Goal: Information Seeking & Learning: Check status

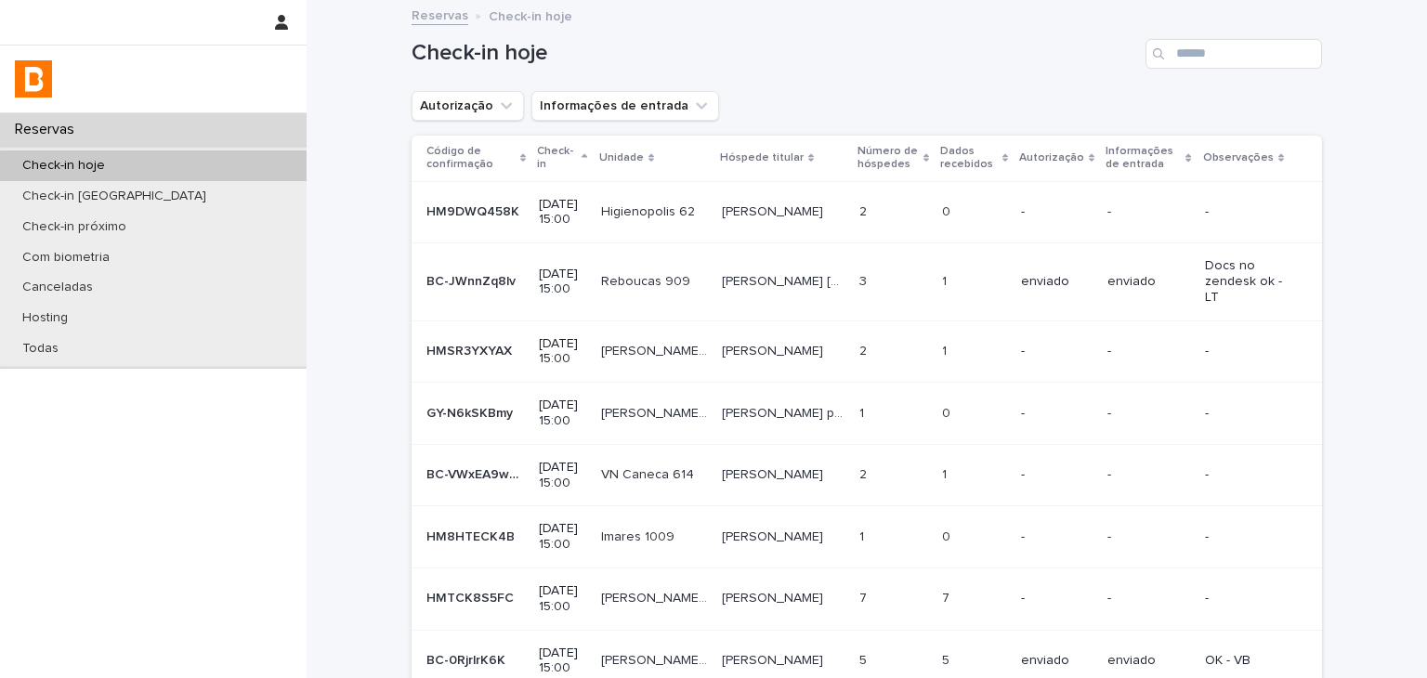
click at [186, 161] on div "Check-in hoje" at bounding box center [153, 165] width 307 height 31
click at [1228, 58] on input "Search" at bounding box center [1233, 54] width 177 height 30
paste input "**********"
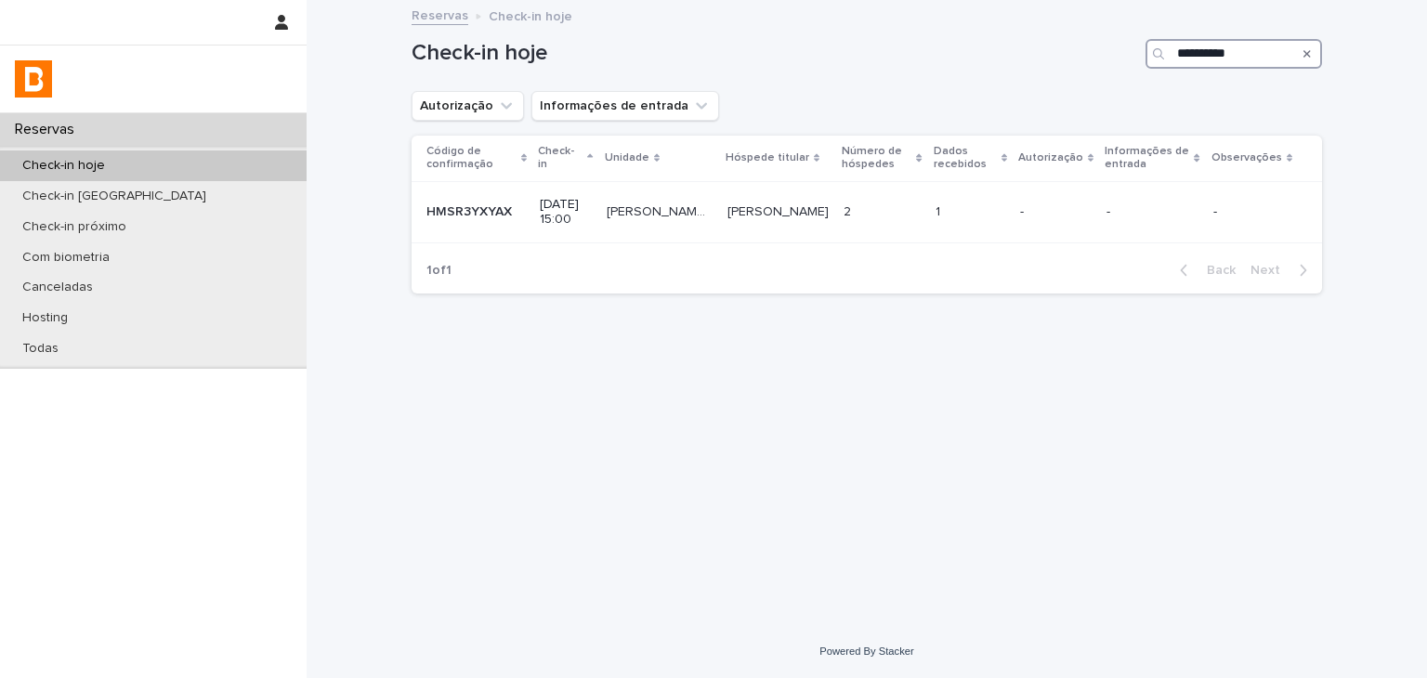
type input "**********"
click at [883, 209] on p at bounding box center [881, 212] width 77 height 16
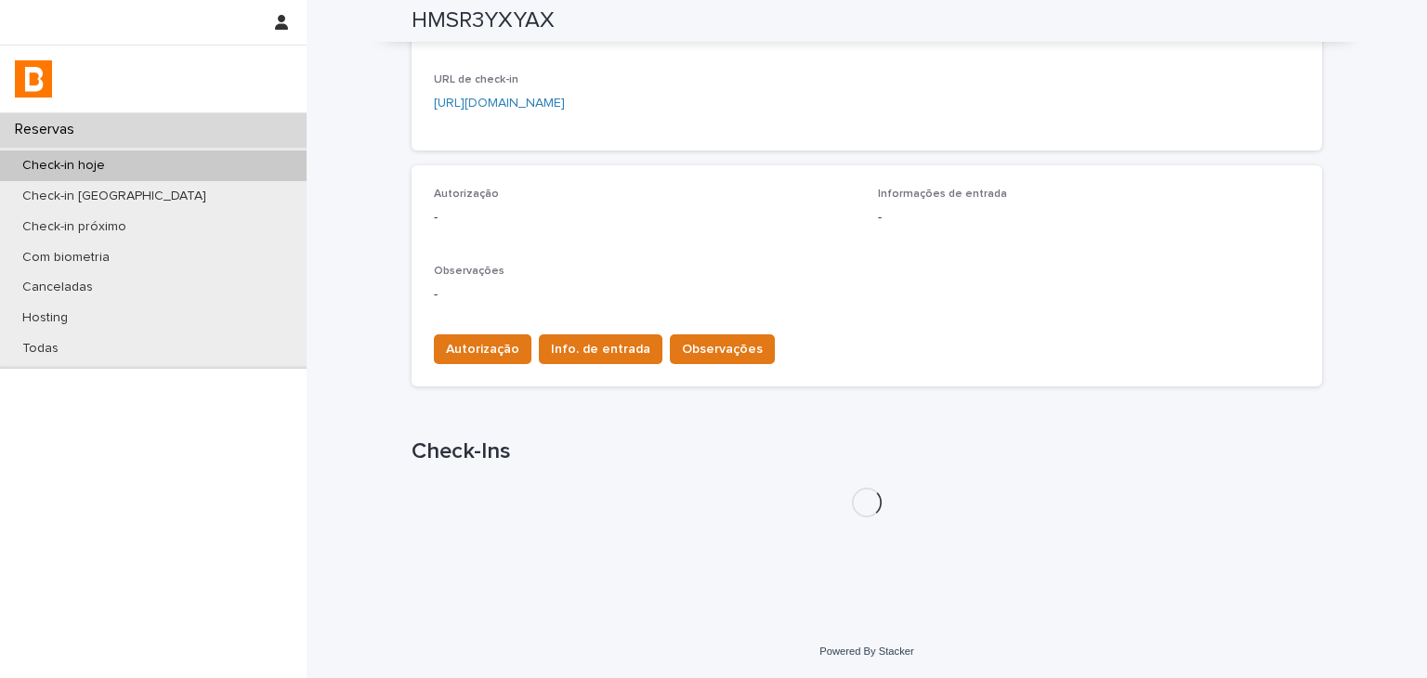
scroll to position [444, 0]
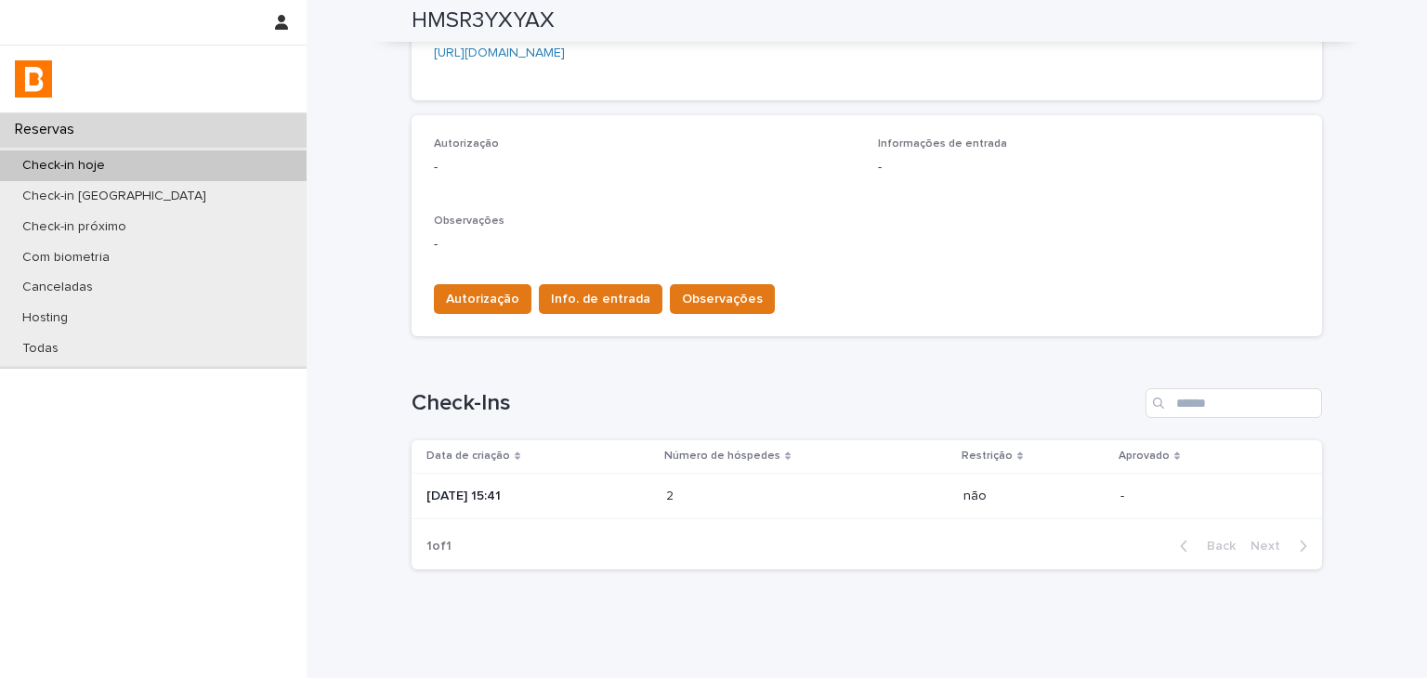
click at [850, 506] on div "2 2" at bounding box center [807, 496] width 282 height 31
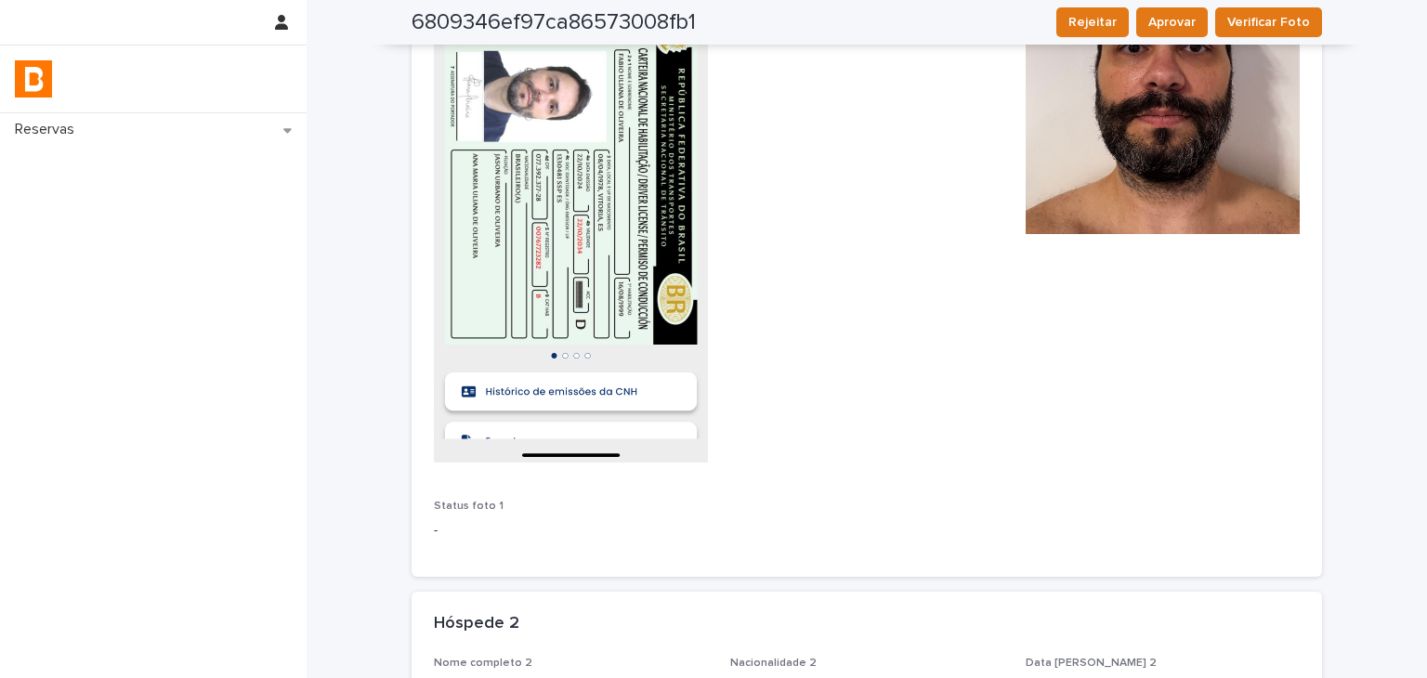
scroll to position [305, 0]
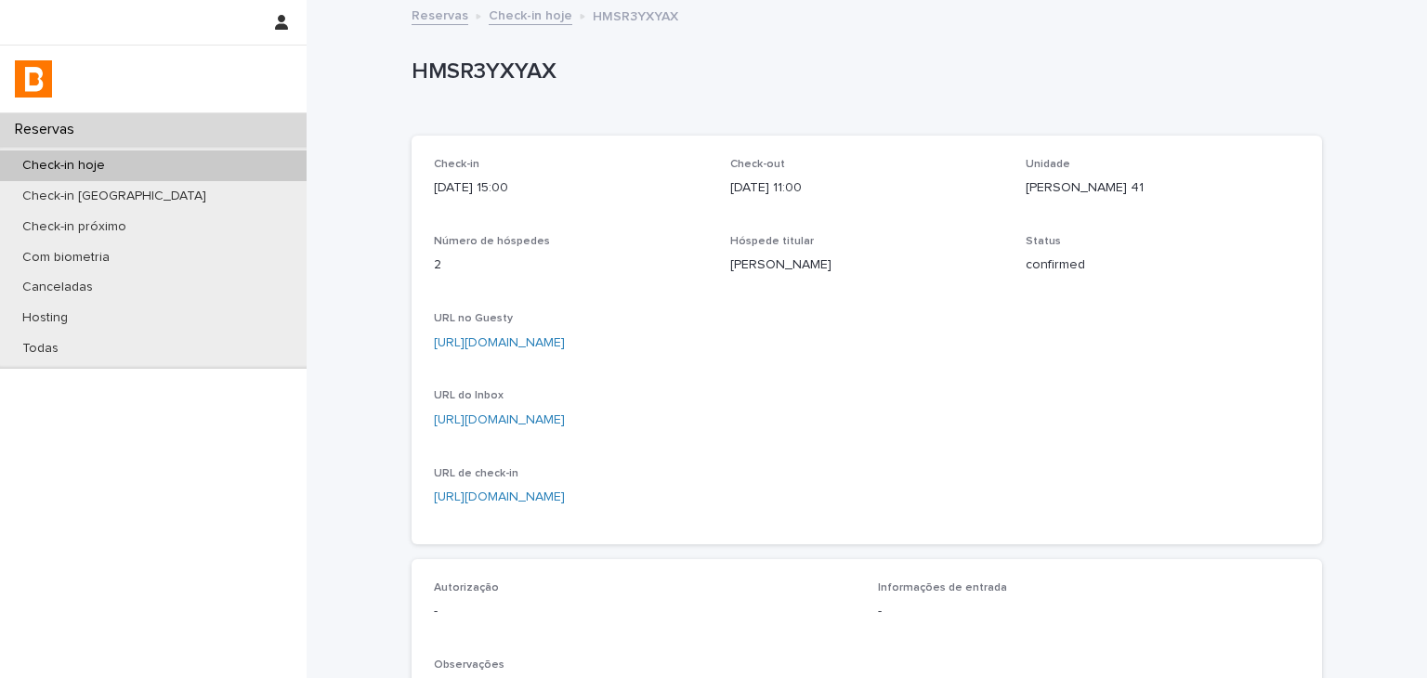
click at [565, 342] on link "[URL][DOMAIN_NAME]" at bounding box center [499, 342] width 131 height 13
click at [731, 257] on p "[PERSON_NAME]" at bounding box center [867, 265] width 274 height 20
drag, startPoint x: 747, startPoint y: 263, endPoint x: 779, endPoint y: 263, distance: 32.5
click at [779, 263] on p "[PERSON_NAME]" at bounding box center [867, 265] width 274 height 20
click at [737, 261] on p "[PERSON_NAME]" at bounding box center [867, 265] width 274 height 20
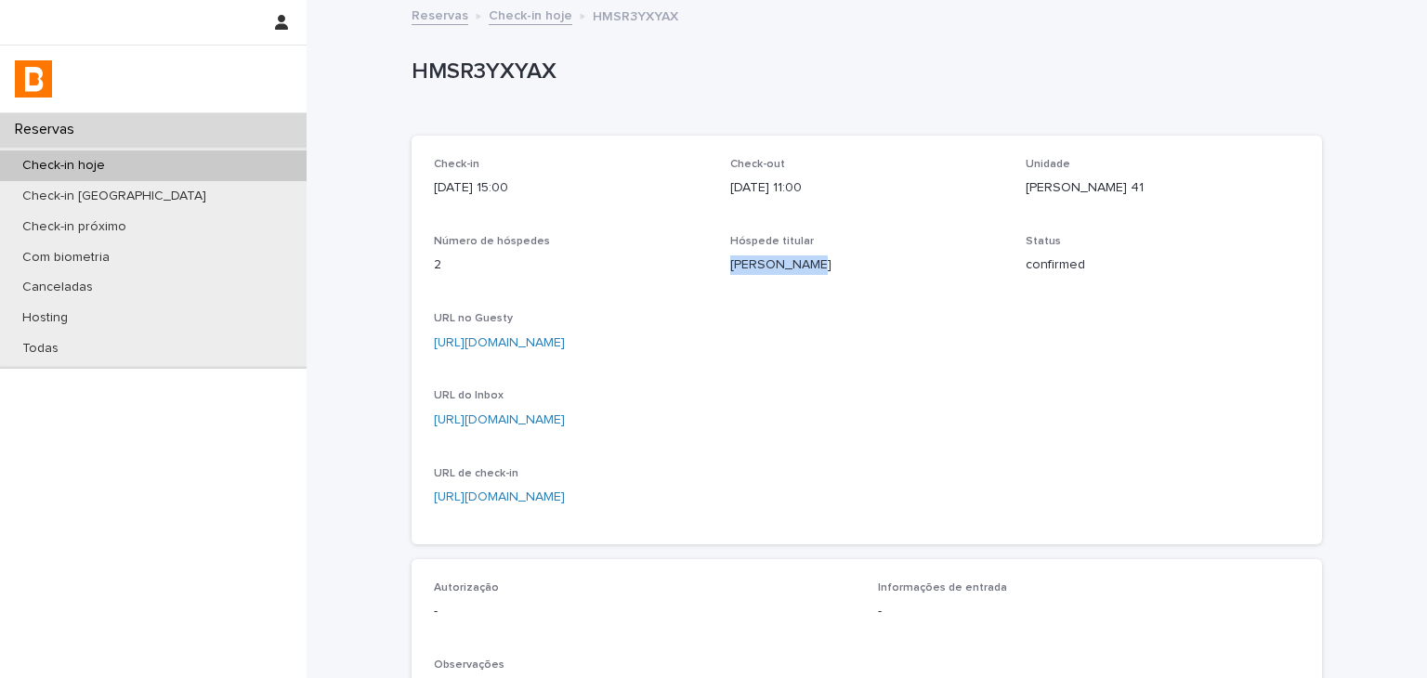
drag, startPoint x: 737, startPoint y: 261, endPoint x: 776, endPoint y: 263, distance: 39.1
click at [776, 263] on p "[PERSON_NAME]" at bounding box center [867, 265] width 274 height 20
click at [464, 60] on p "HMSR3YXYAX" at bounding box center [863, 72] width 903 height 27
copy p "HMSR3YXYAX"
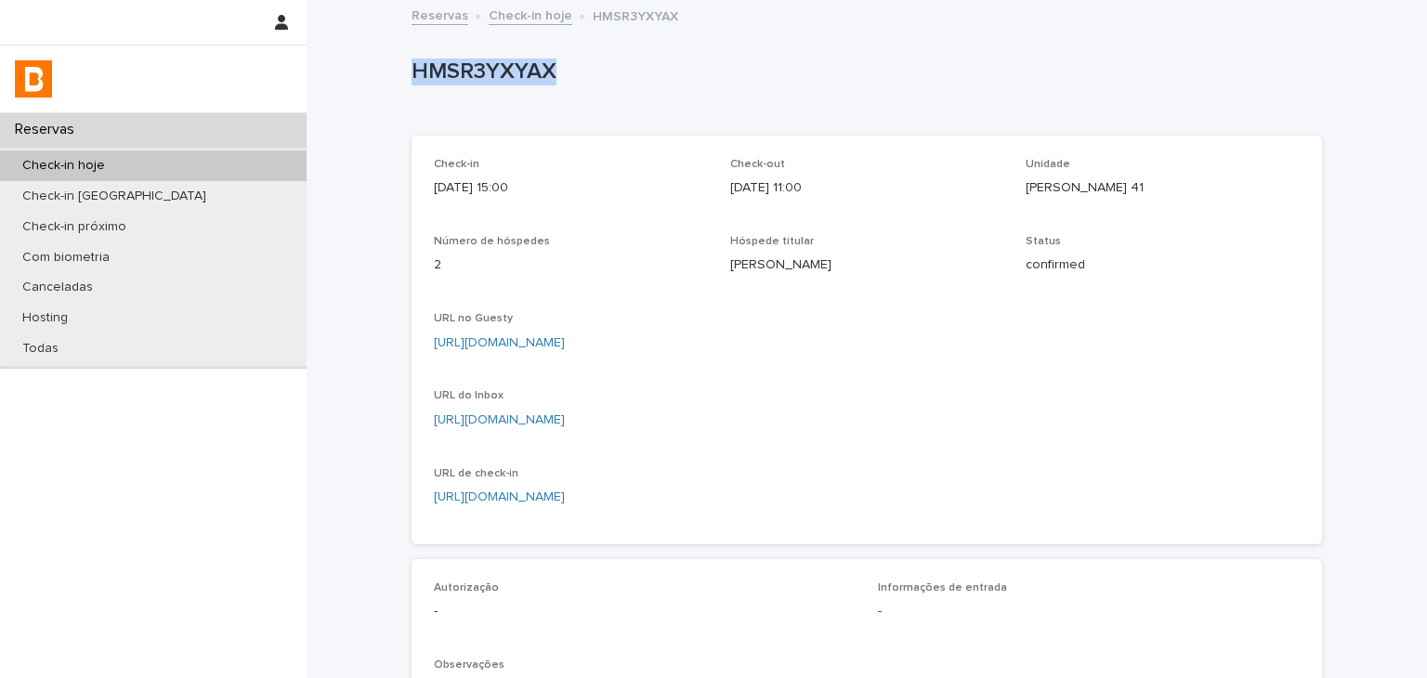
click at [208, 156] on div "Check-in hoje" at bounding box center [153, 165] width 307 height 31
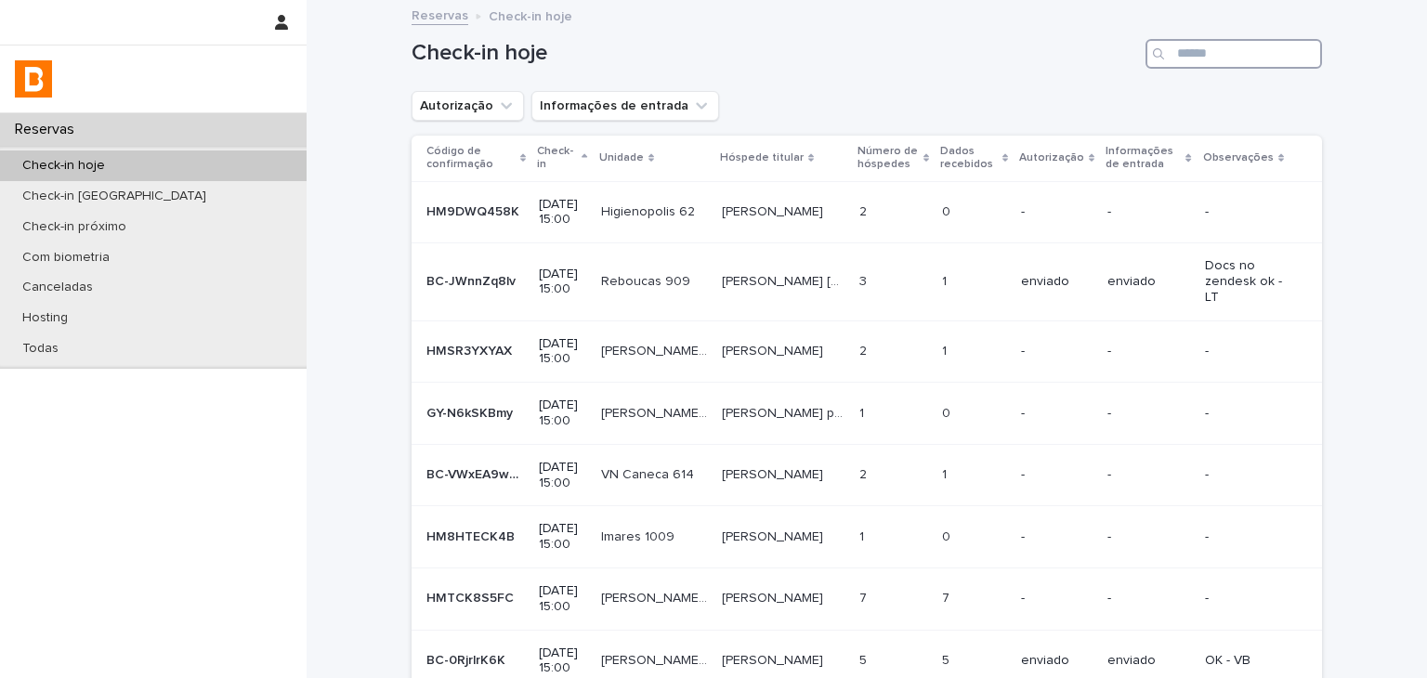
click at [1235, 66] on input "Search" at bounding box center [1233, 54] width 177 height 30
paste input "**********"
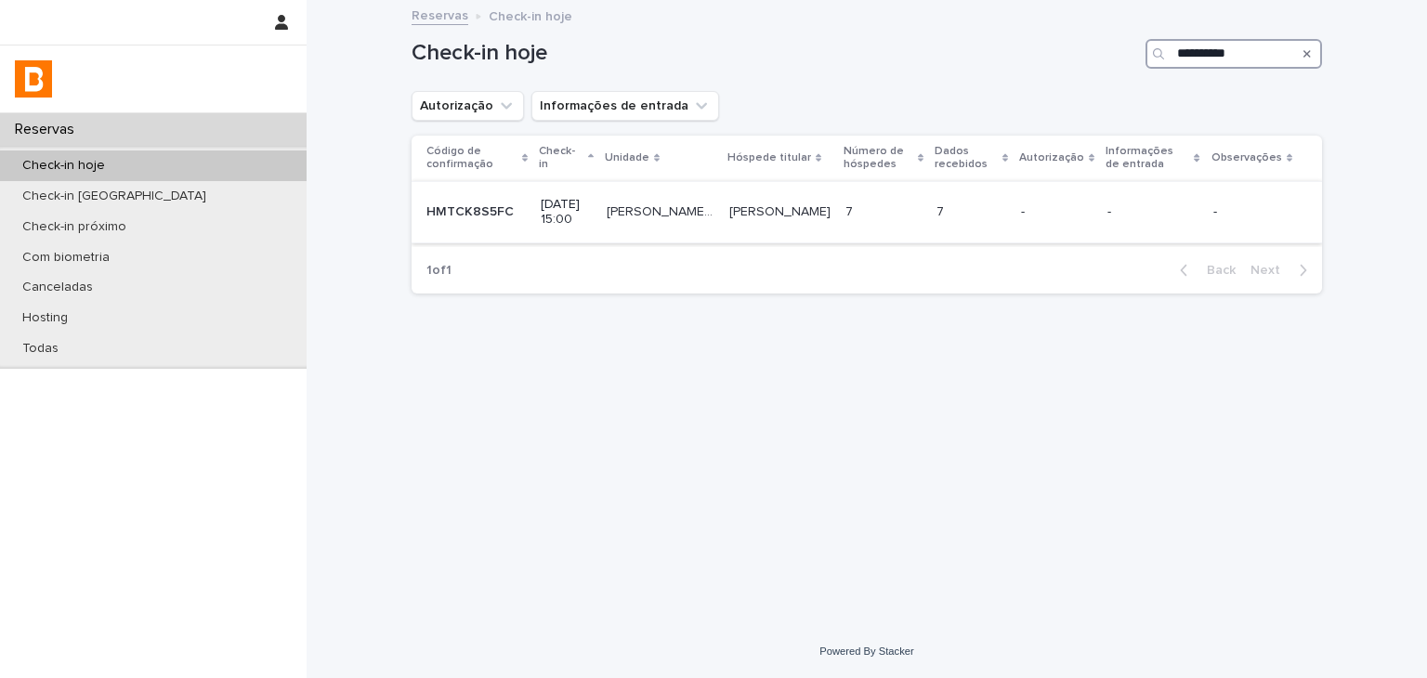
type input "**********"
click at [890, 198] on div "7 7" at bounding box center [883, 212] width 76 height 31
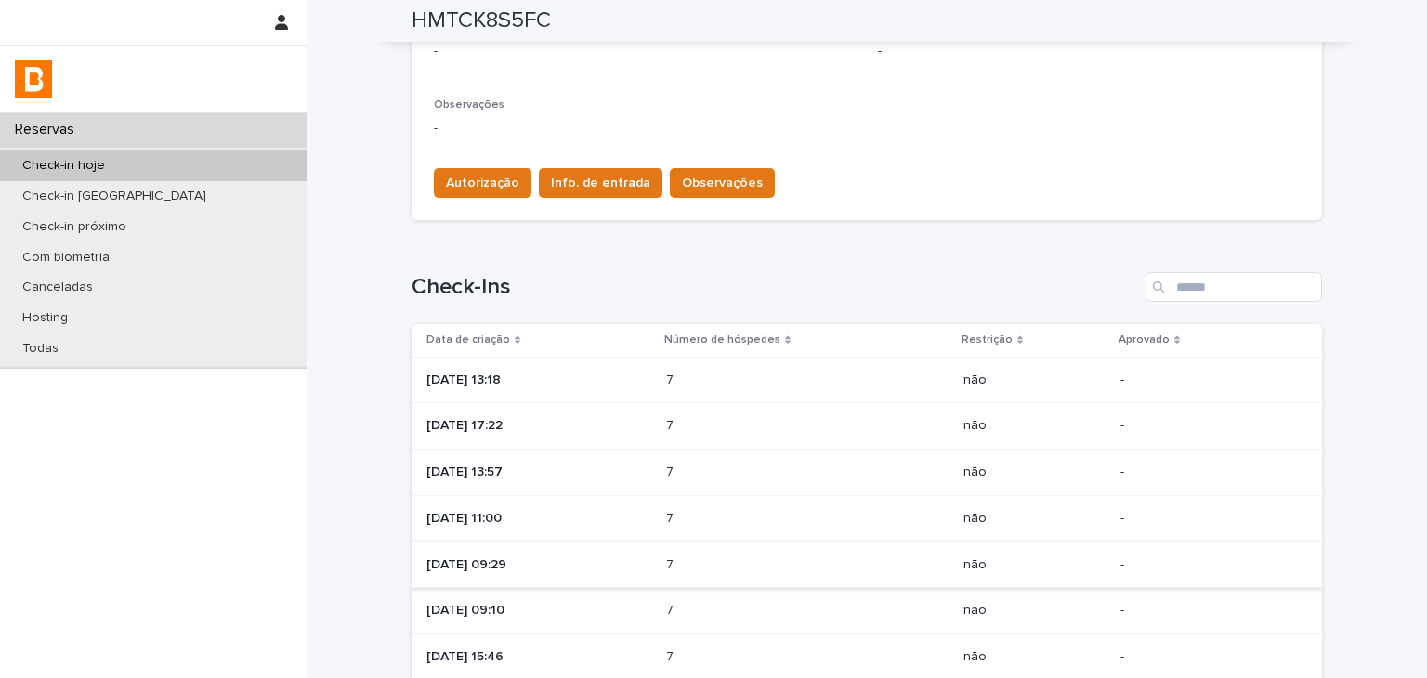
scroll to position [773, 0]
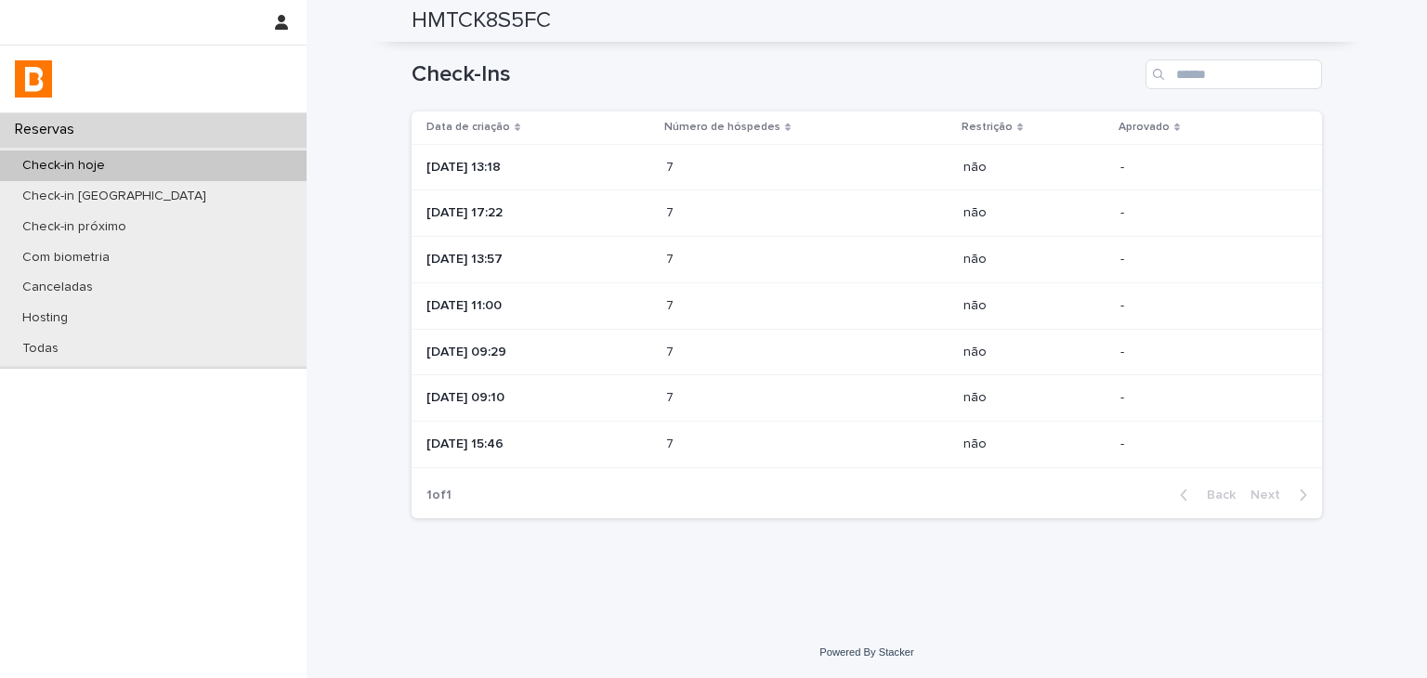
click at [706, 163] on p at bounding box center [747, 168] width 163 height 16
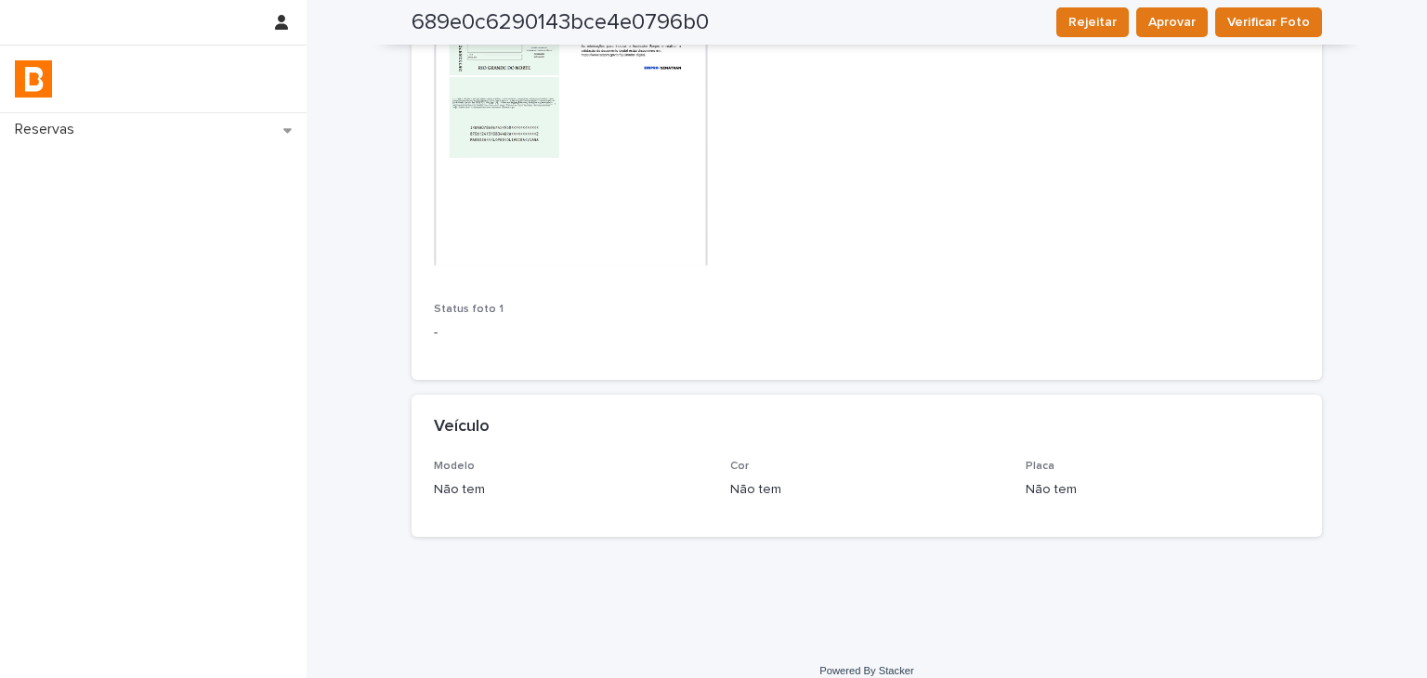
scroll to position [95, 0]
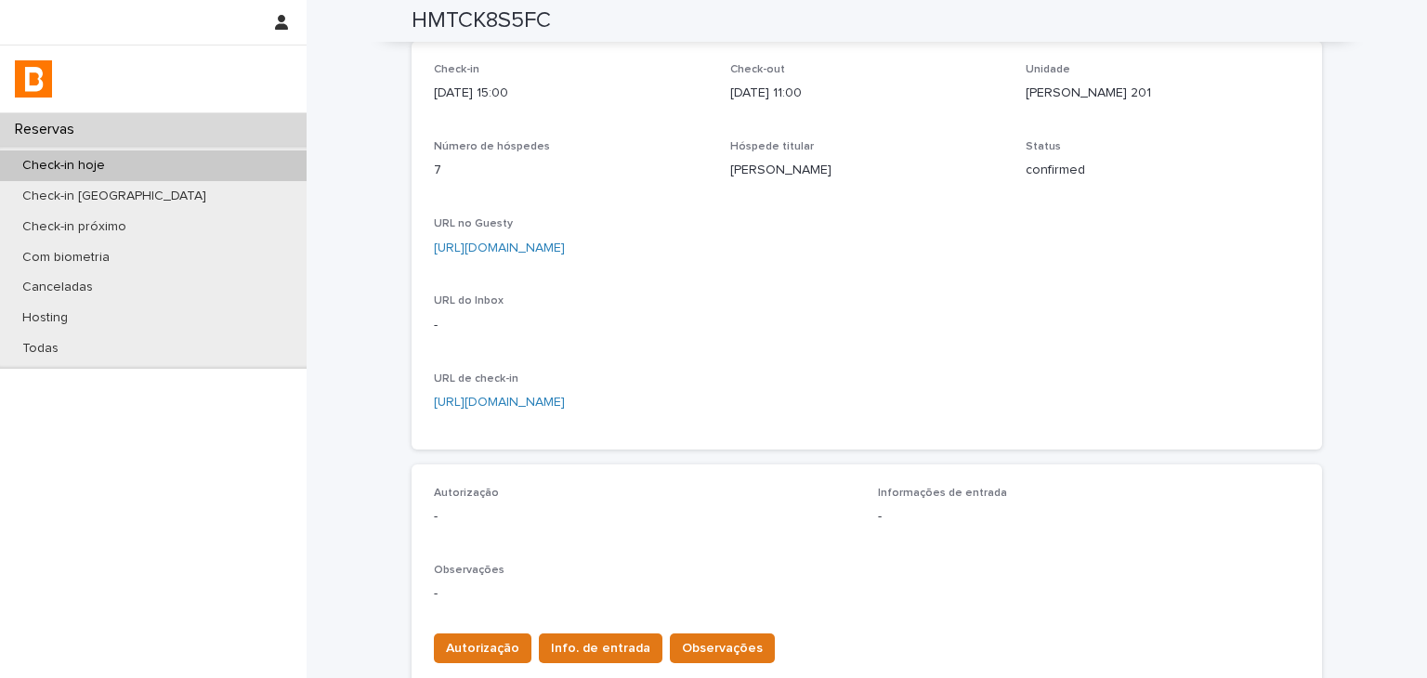
scroll to position [555, 0]
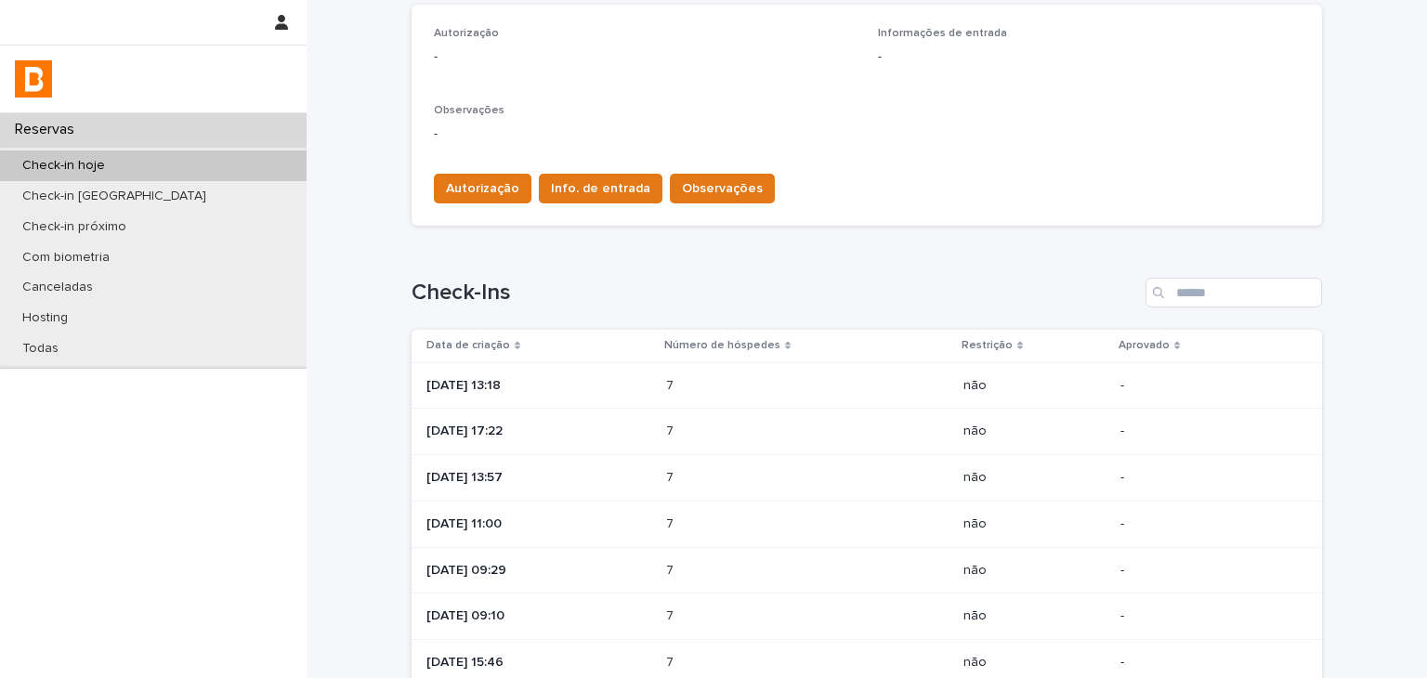
click at [706, 412] on td "7 7" at bounding box center [807, 432] width 297 height 46
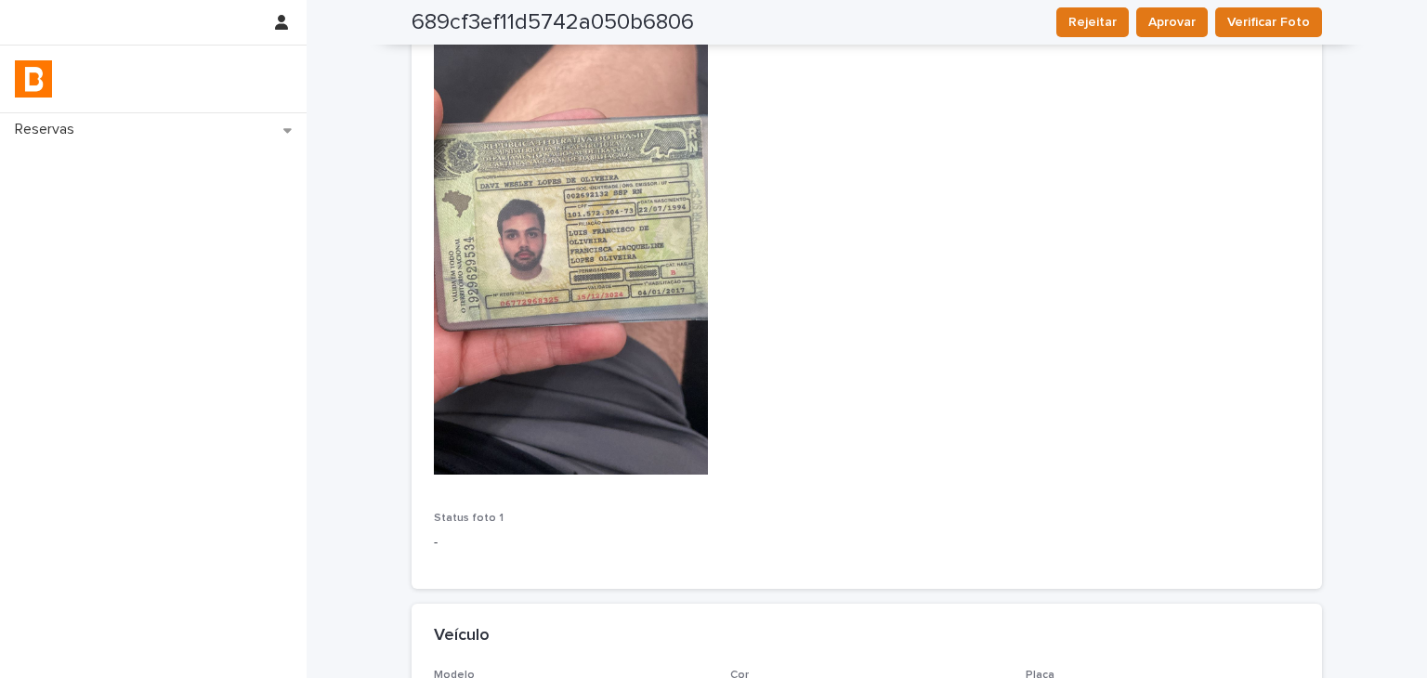
scroll to position [186, 0]
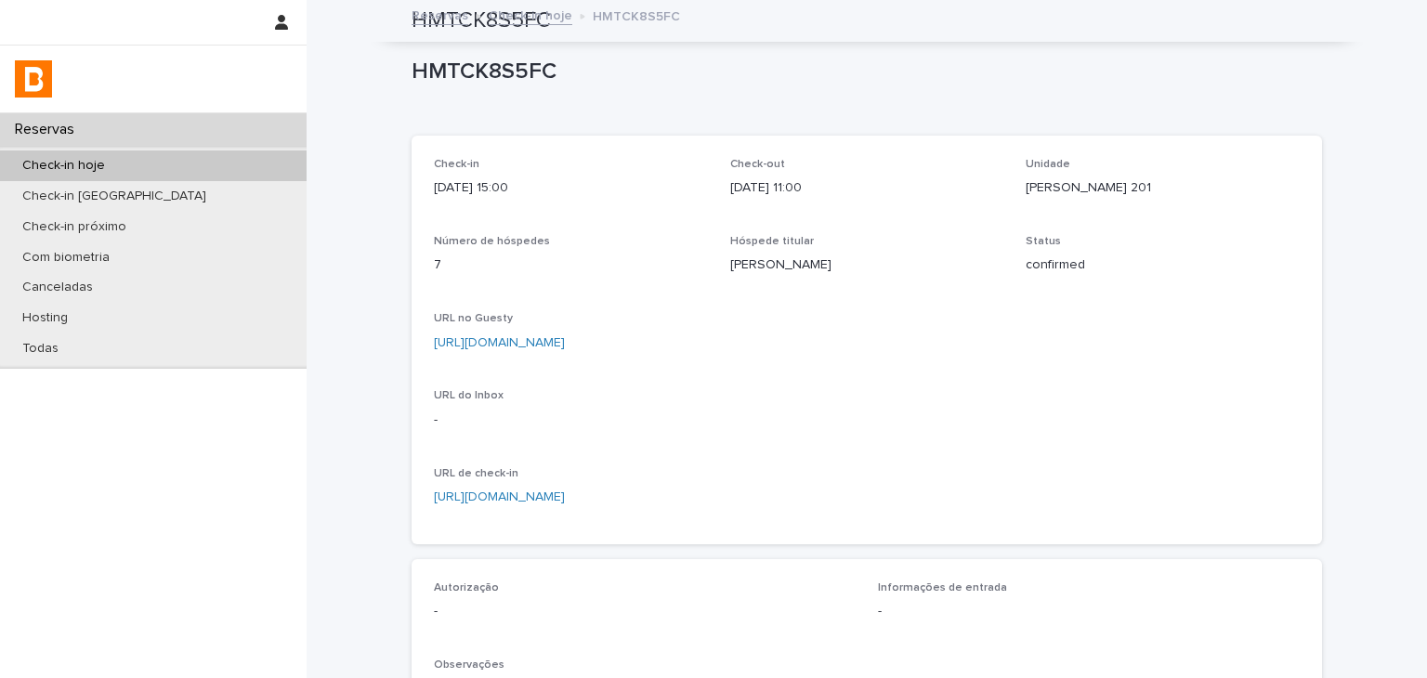
click at [796, 333] on p "[URL][DOMAIN_NAME]" at bounding box center [867, 343] width 866 height 20
click at [565, 346] on link "[URL][DOMAIN_NAME]" at bounding box center [499, 342] width 131 height 13
click at [163, 215] on div "Check-in próximo" at bounding box center [153, 227] width 307 height 31
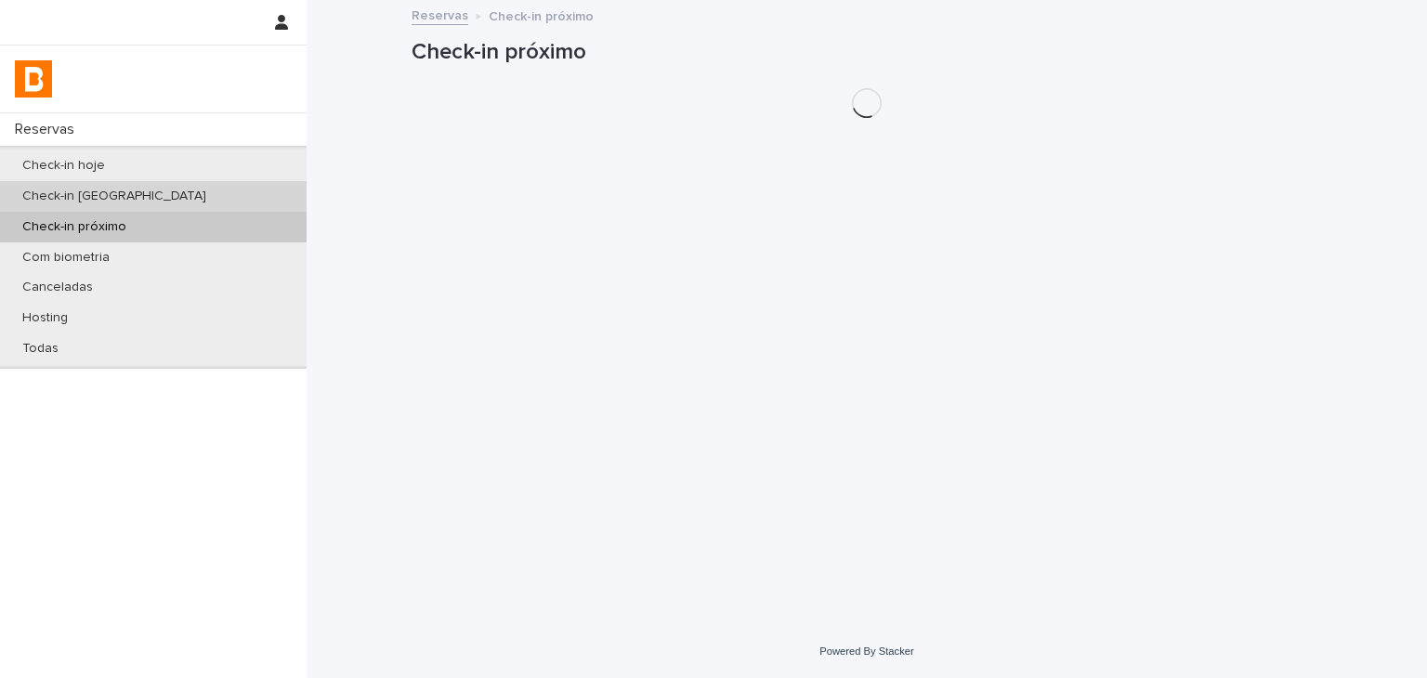
click at [169, 199] on div "Check-in [GEOGRAPHIC_DATA]" at bounding box center [153, 196] width 307 height 31
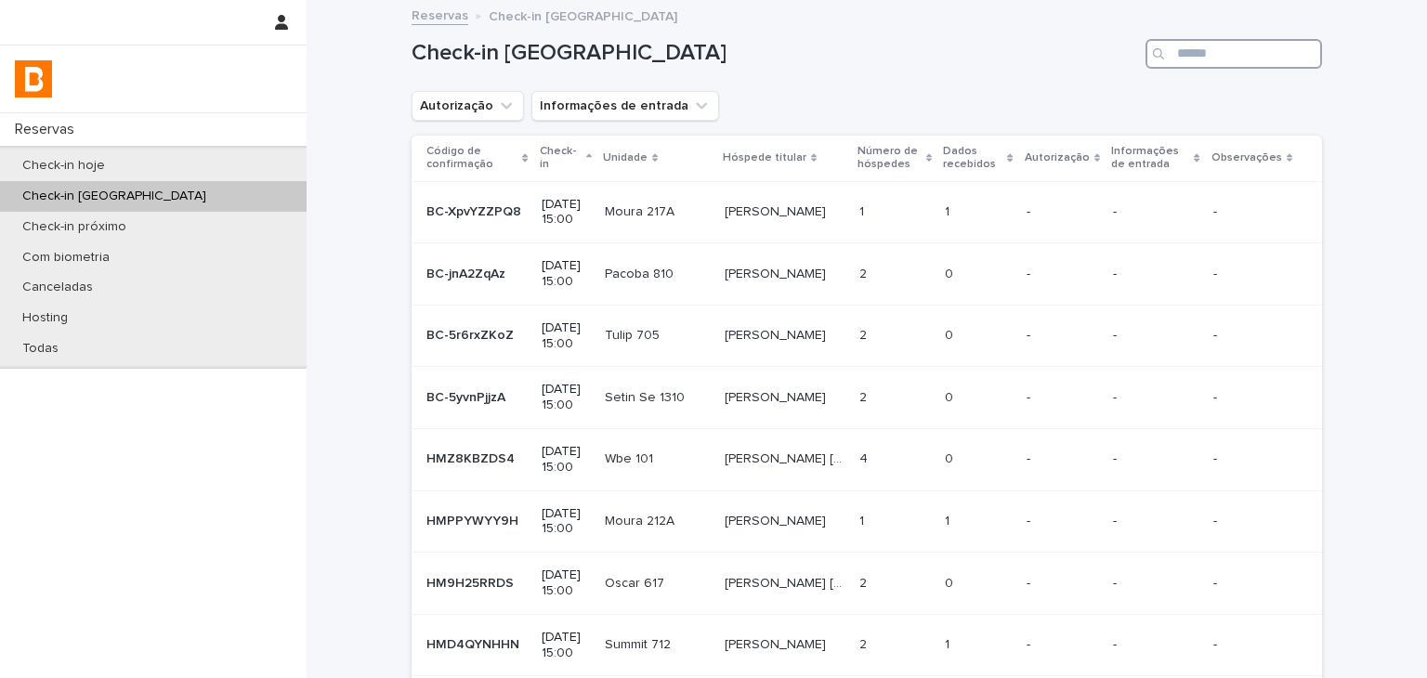
click at [1204, 56] on input "Search" at bounding box center [1233, 54] width 177 height 30
paste input "***"
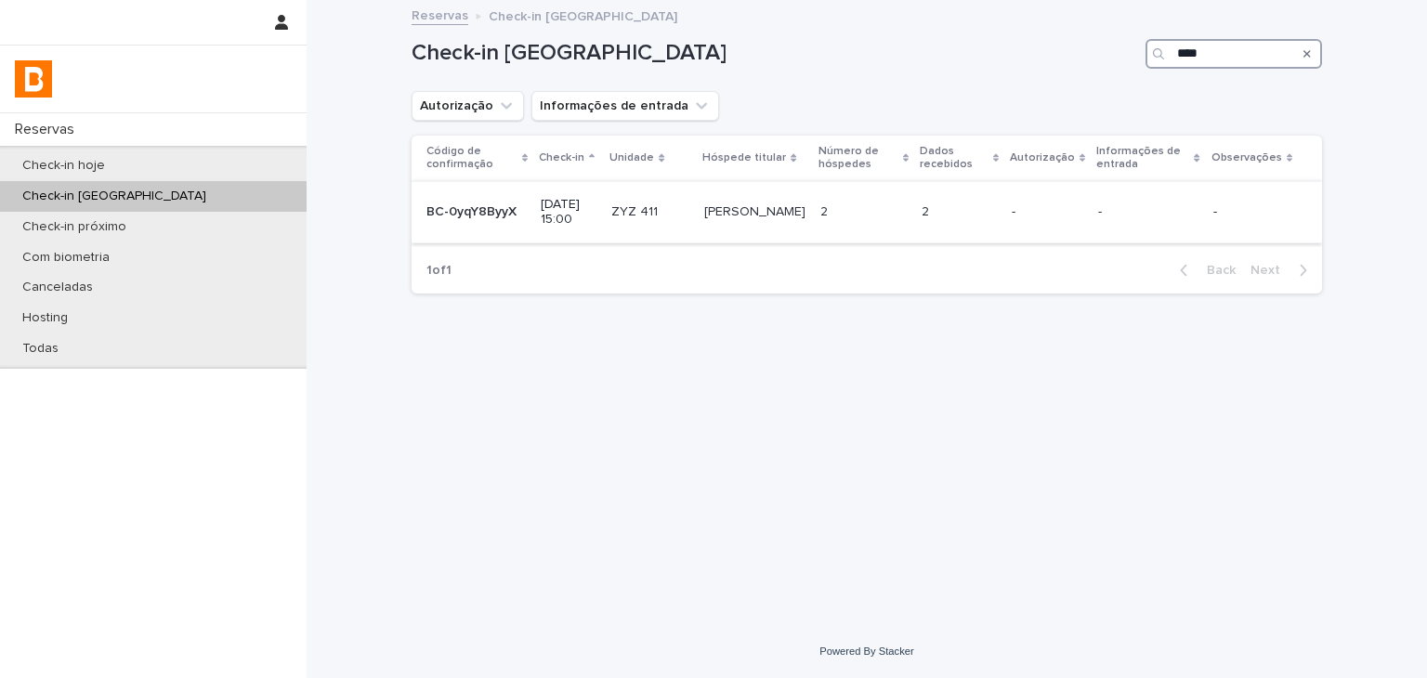
type input "***"
click at [1026, 208] on p "-" at bounding box center [1048, 212] width 72 height 16
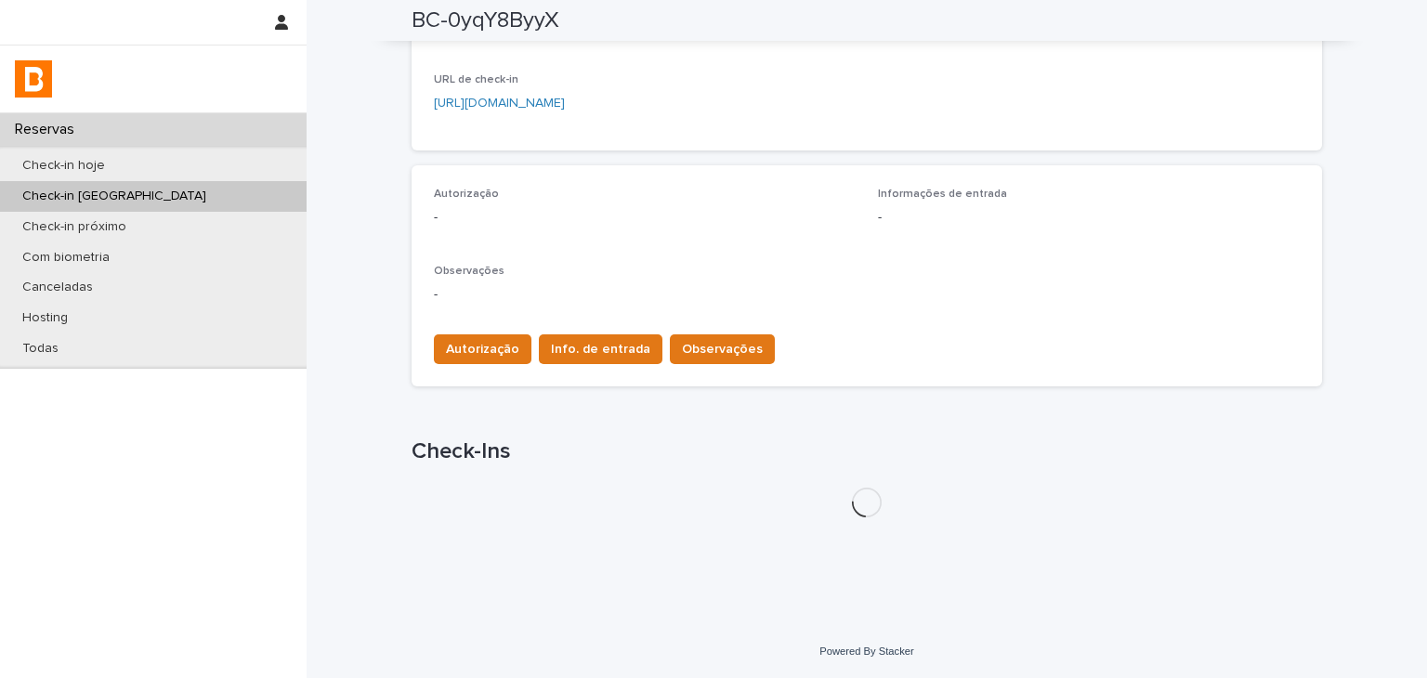
scroll to position [467, 0]
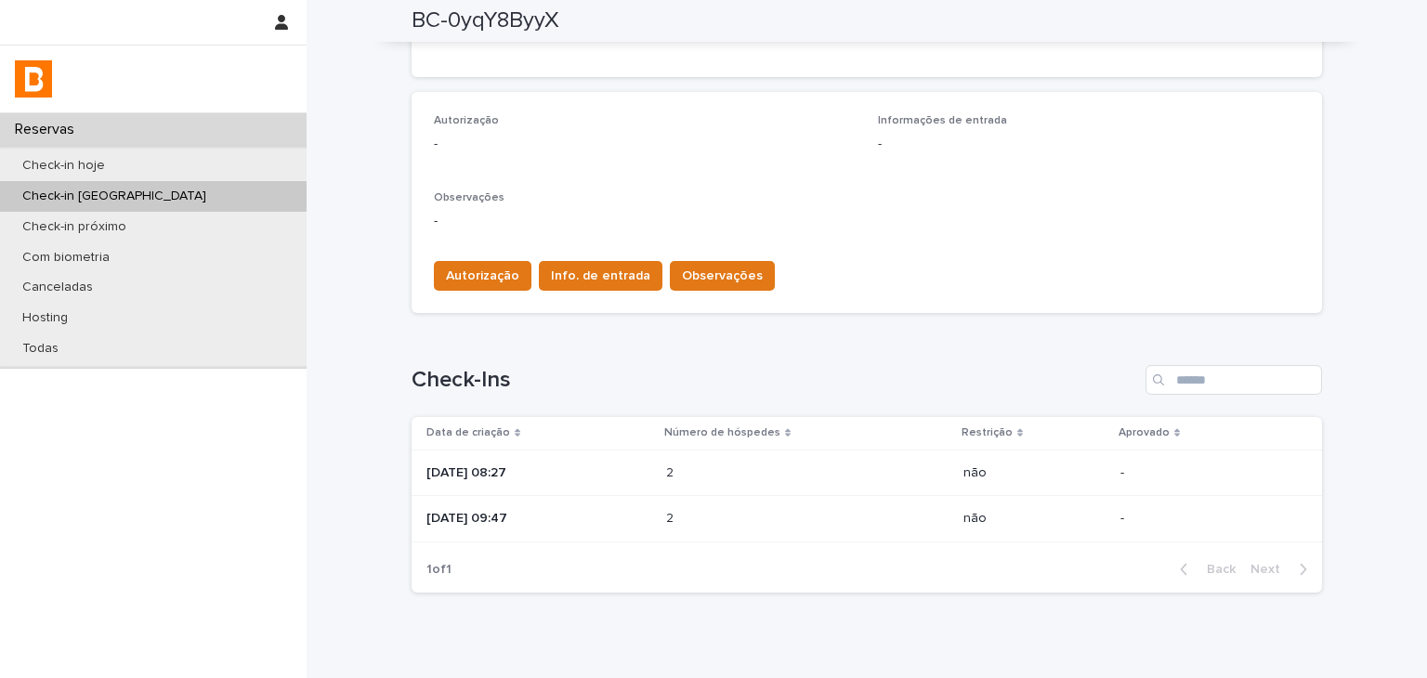
click at [706, 484] on div "2 2" at bounding box center [807, 473] width 282 height 31
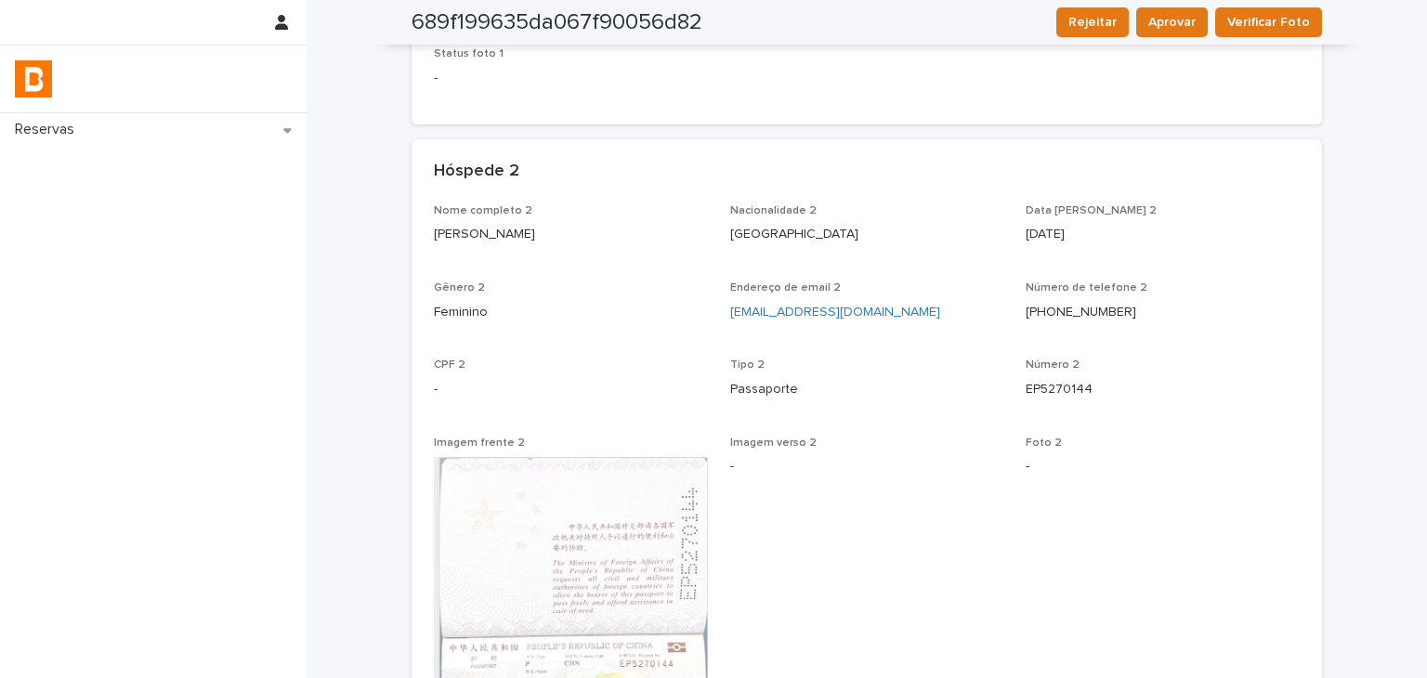
scroll to position [1349, 0]
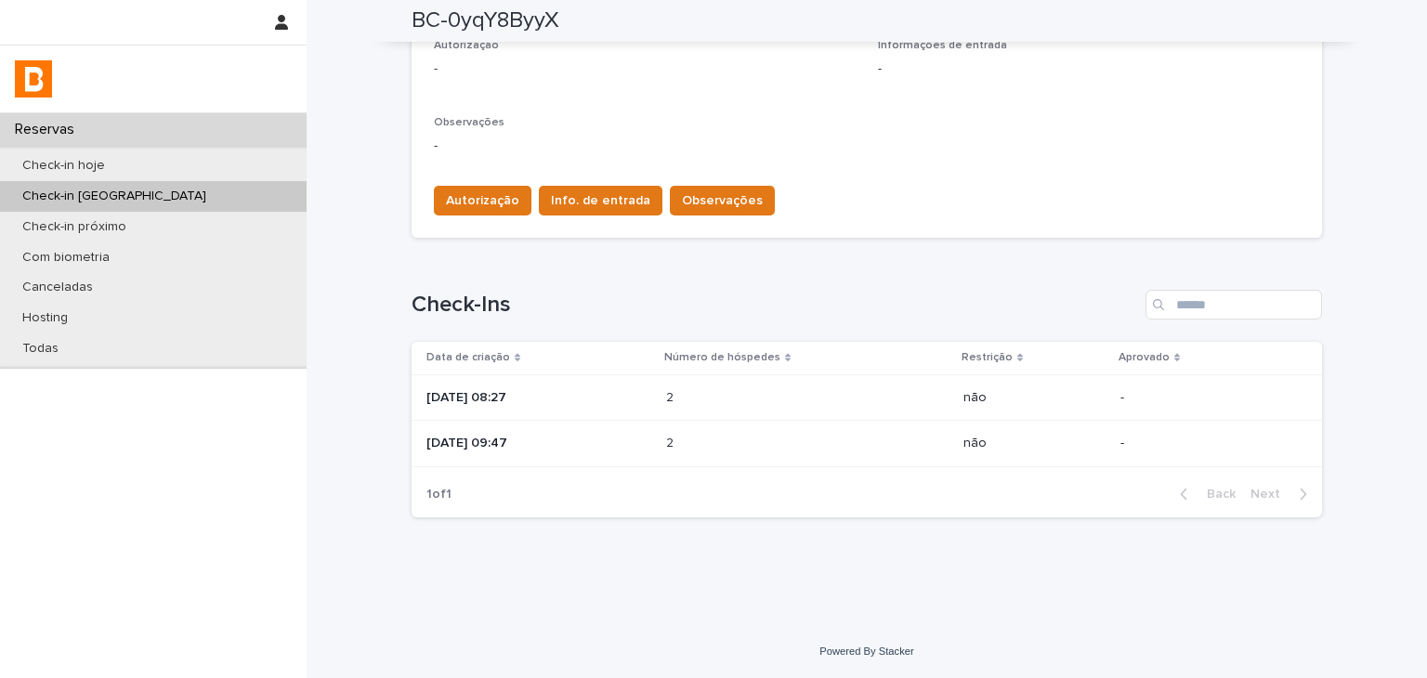
scroll to position [543, 0]
click at [739, 423] on td "2 2" at bounding box center [807, 444] width 297 height 46
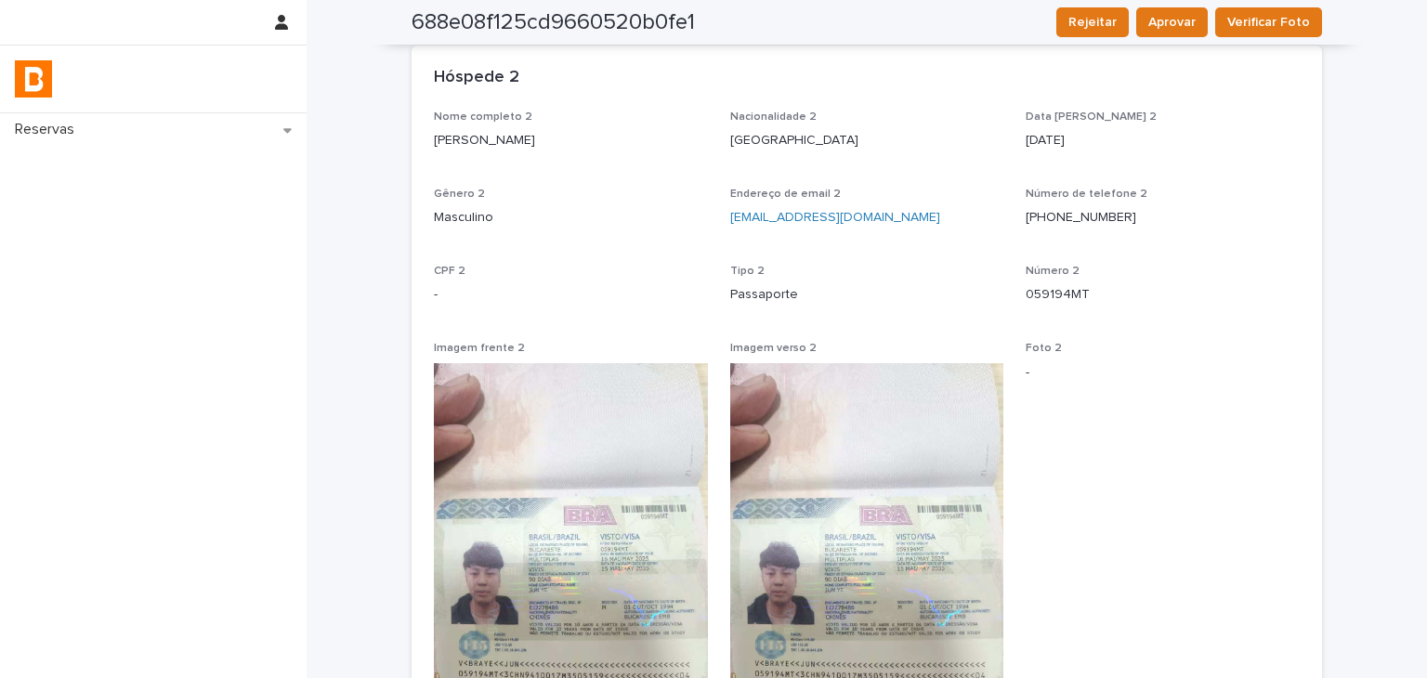
scroll to position [1227, 0]
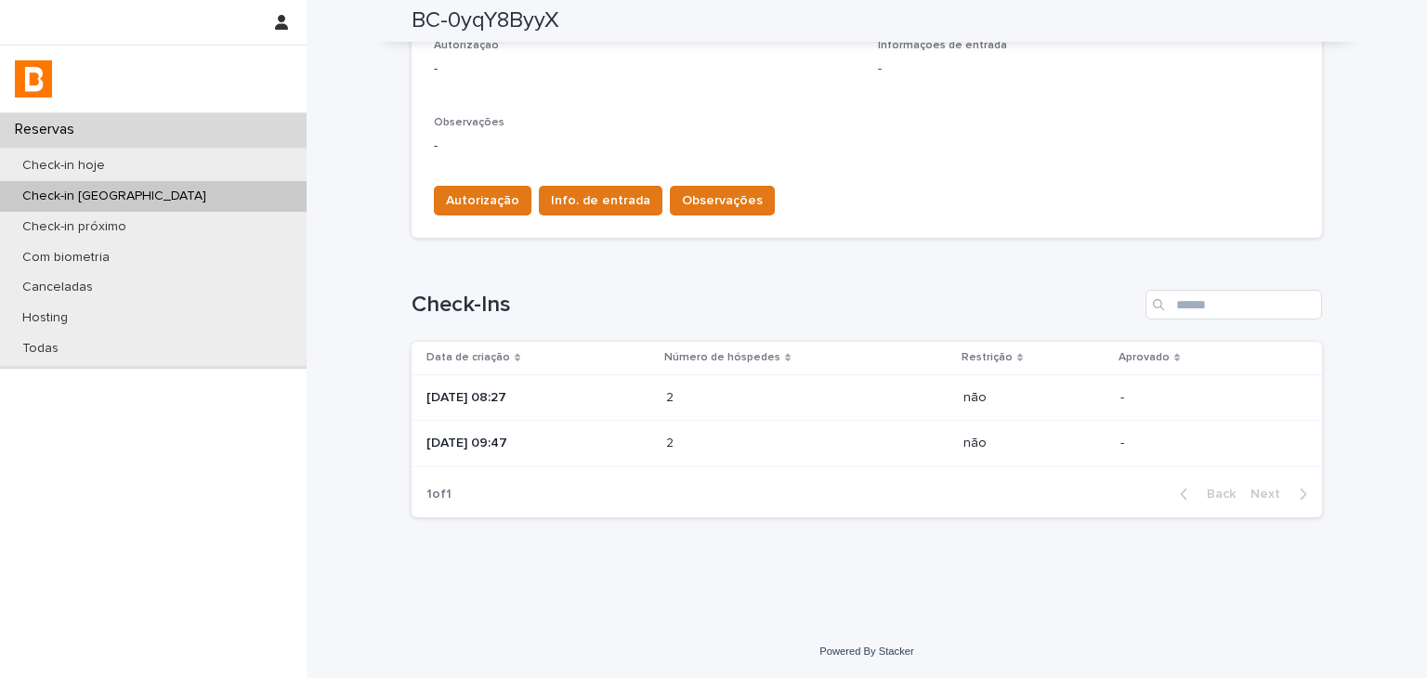
scroll to position [78, 0]
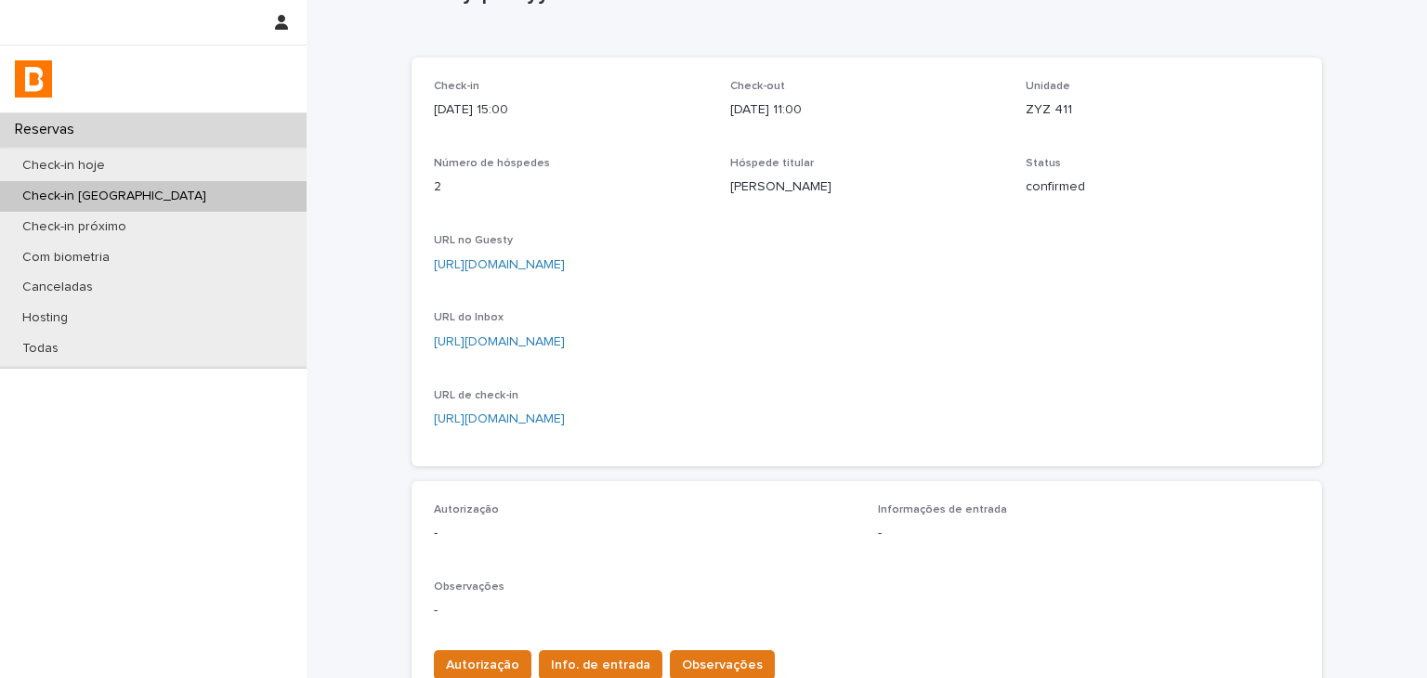
click at [565, 259] on link "[URL][DOMAIN_NAME]" at bounding box center [499, 264] width 131 height 13
